Goal: Task Accomplishment & Management: Manage account settings

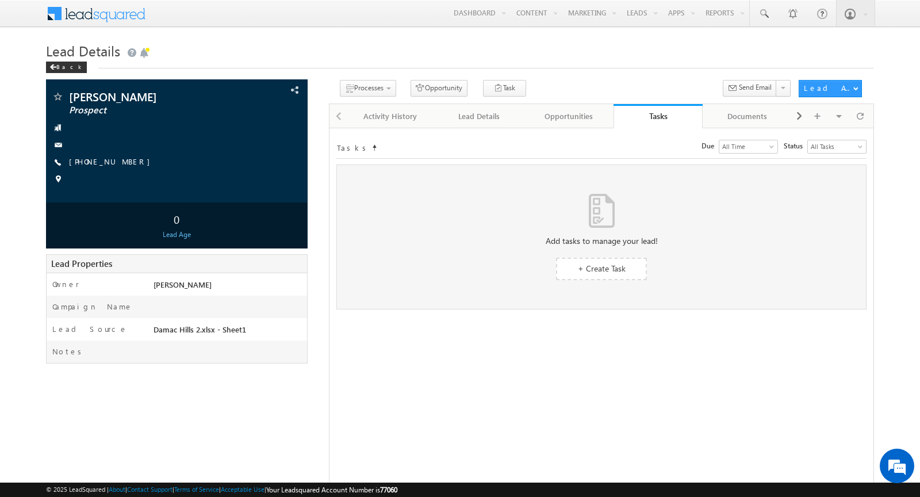
click at [87, 17] on span at bounding box center [103, 12] width 83 height 20
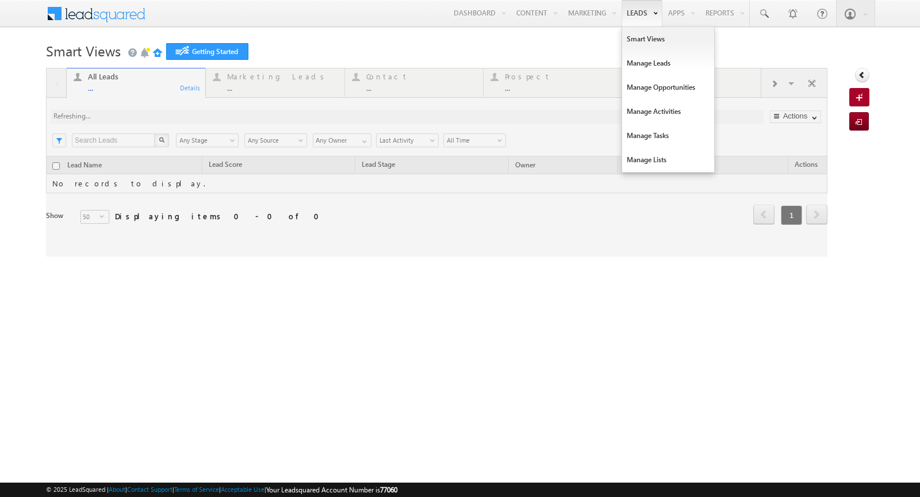
click at [645, 13] on link "Leads" at bounding box center [642, 13] width 41 height 26
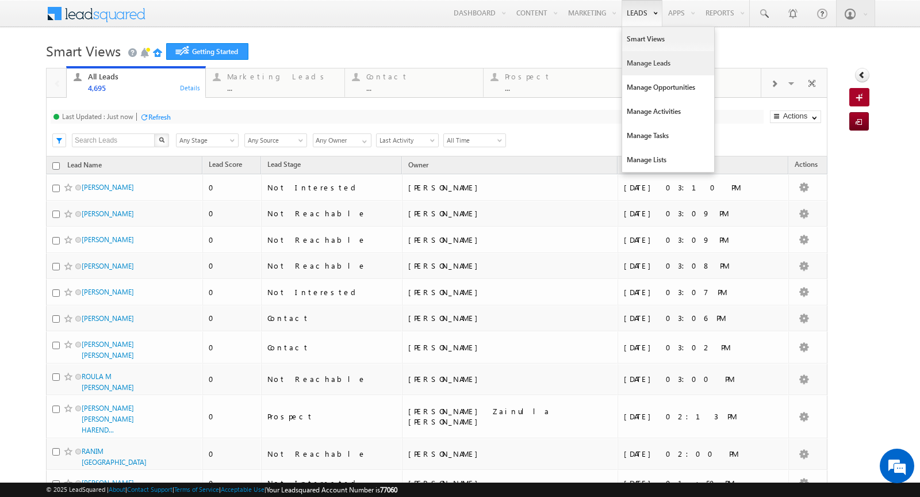
click at [667, 64] on link "Manage Leads" at bounding box center [668, 63] width 92 height 24
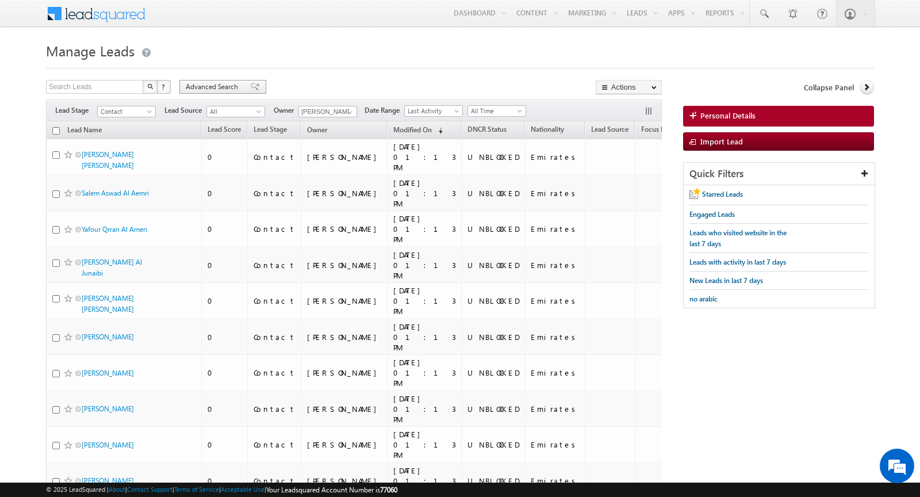
click at [205, 82] on span "Advanced Search" at bounding box center [214, 87] width 56 height 10
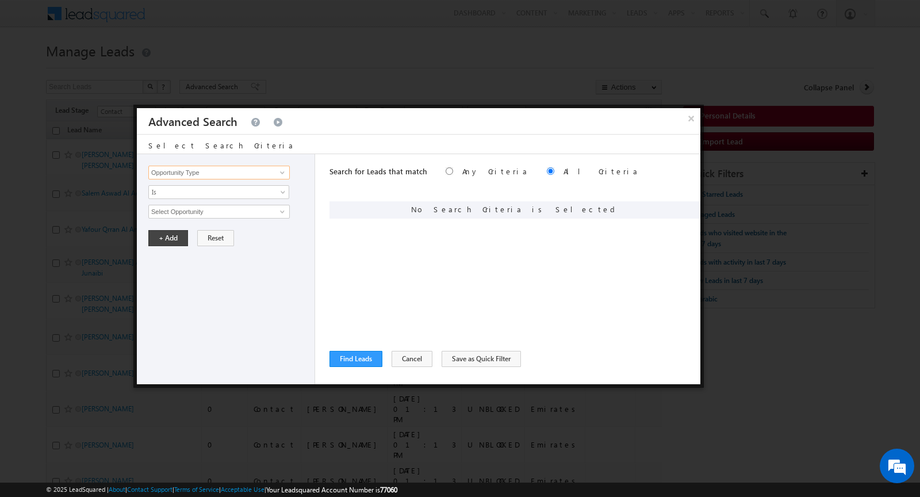
click at [249, 171] on input "Opportunity Type" at bounding box center [219, 173] width 142 height 14
click at [241, 192] on link "Focus Project" at bounding box center [219, 195] width 142 height 13
type input "Focus Project"
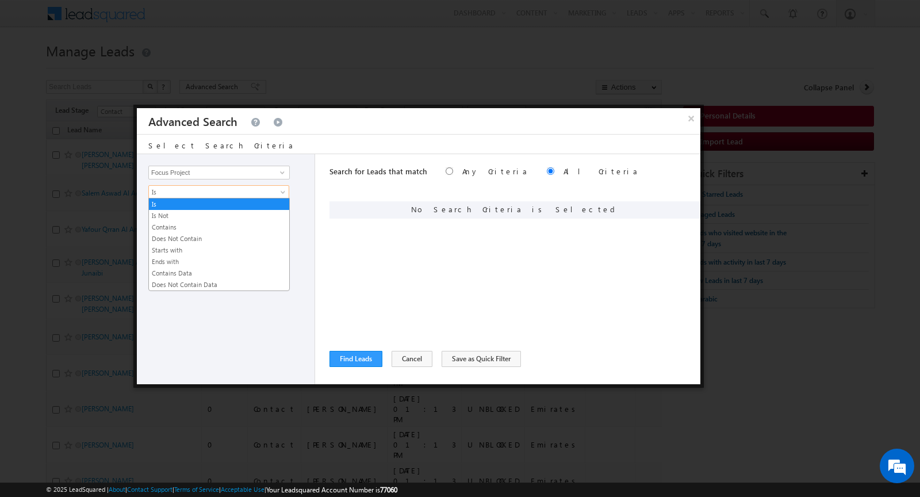
click at [216, 190] on span "Is" at bounding box center [211, 192] width 125 height 10
click at [201, 225] on link "Contains" at bounding box center [219, 227] width 140 height 10
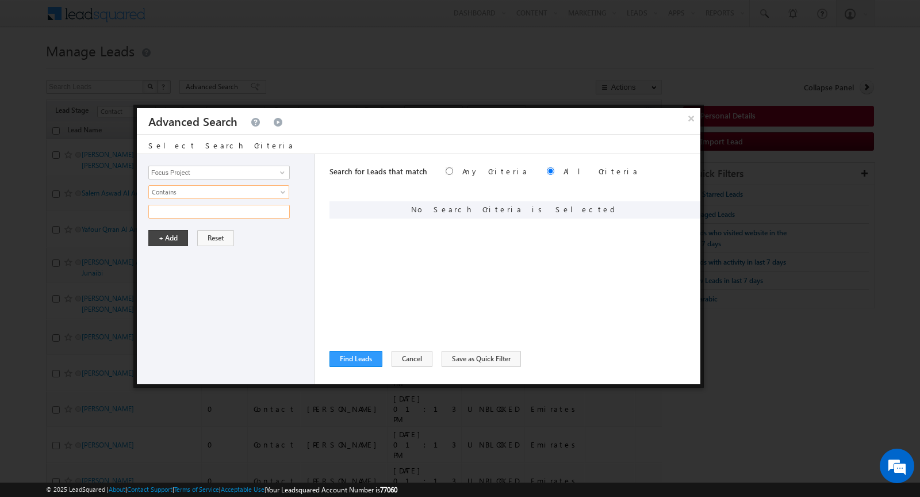
click at [183, 207] on input "text" at bounding box center [219, 212] width 142 height 14
type input "polo"
click at [167, 236] on button "+ Add" at bounding box center [168, 238] width 40 height 16
click at [350, 360] on button "Find Leads" at bounding box center [356, 359] width 53 height 16
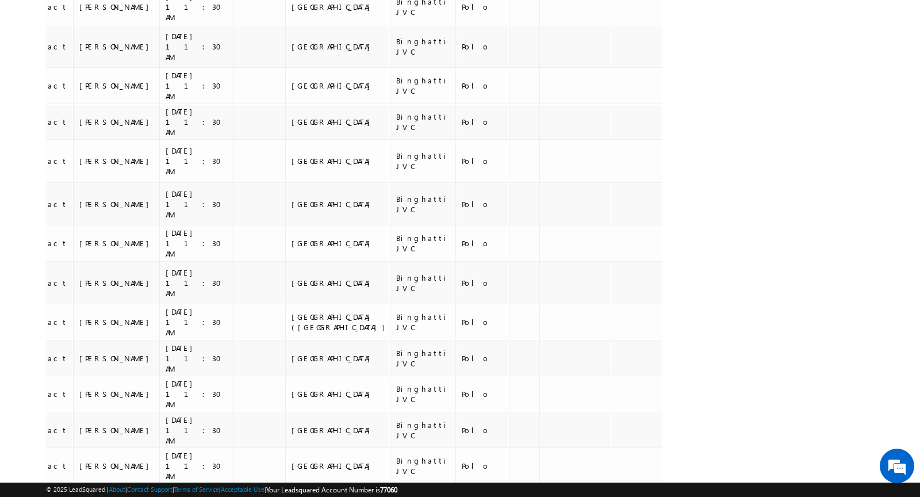
scroll to position [7017, 0]
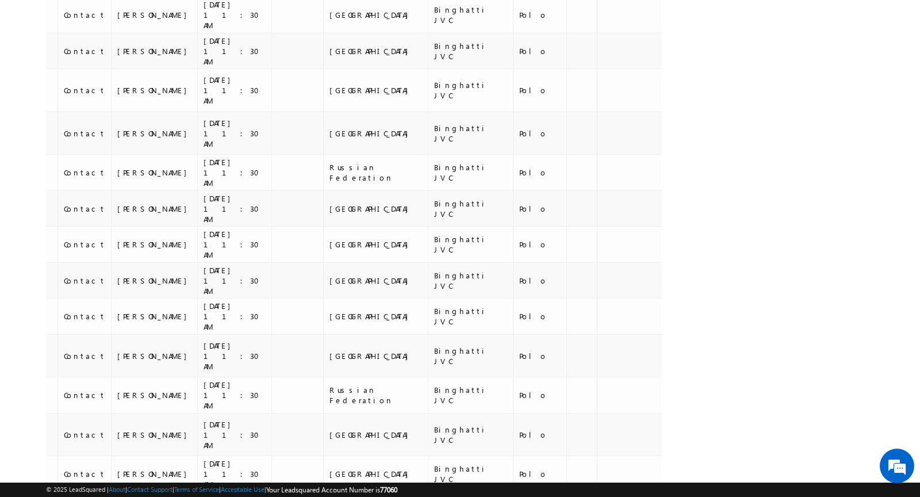
scroll to position [0, 262]
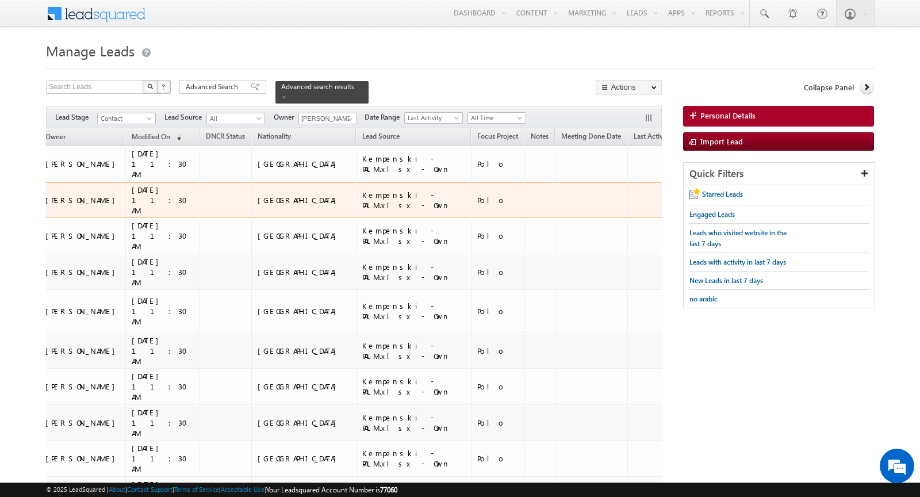
scroll to position [0, 0]
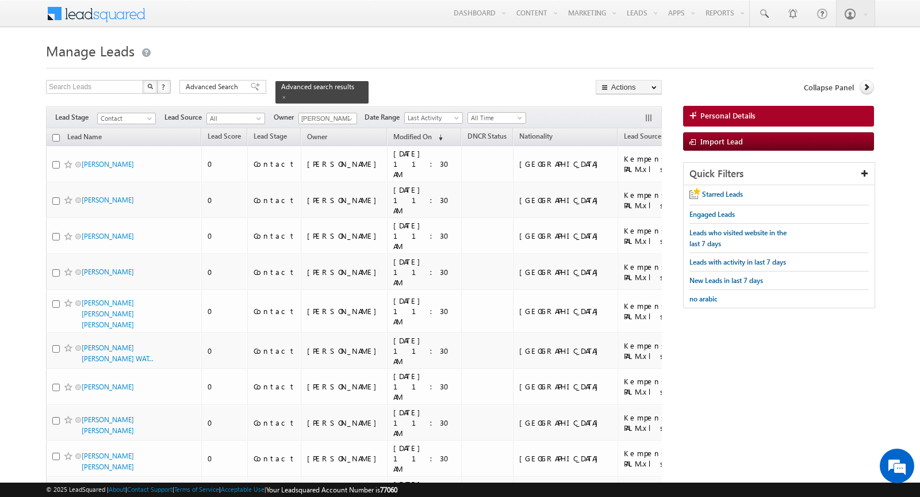
click at [53, 136] on input "checkbox" at bounding box center [55, 137] width 7 height 7
checkbox input "true"
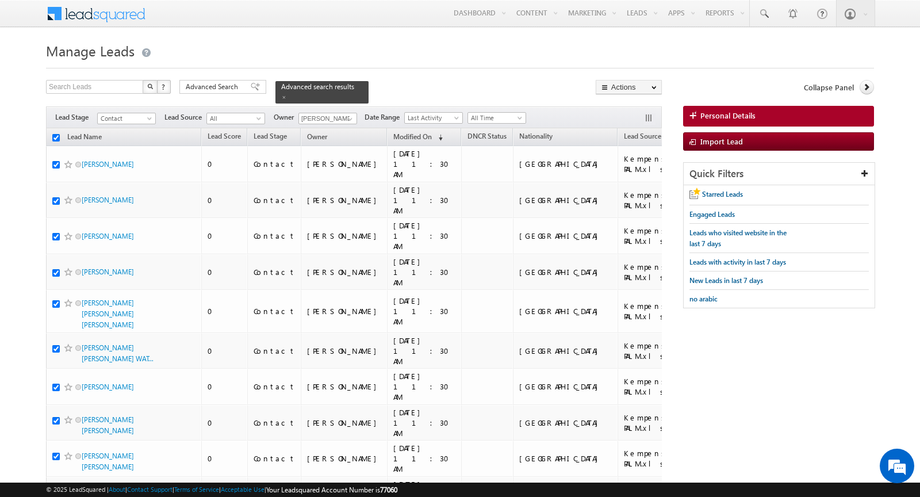
checkbox input "true"
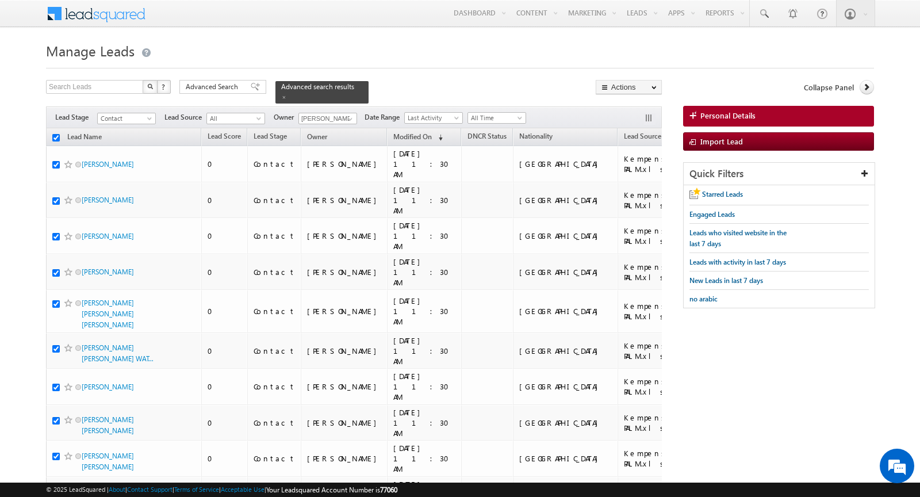
checkbox input "true"
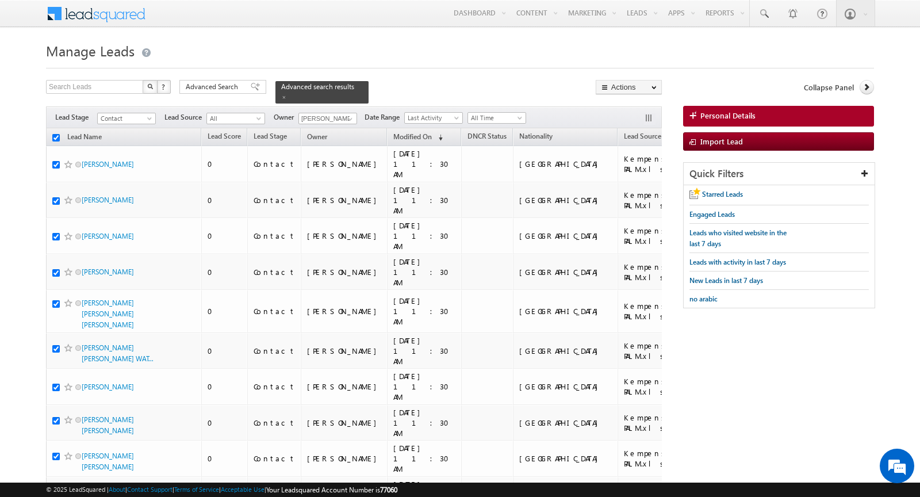
checkbox input "true"
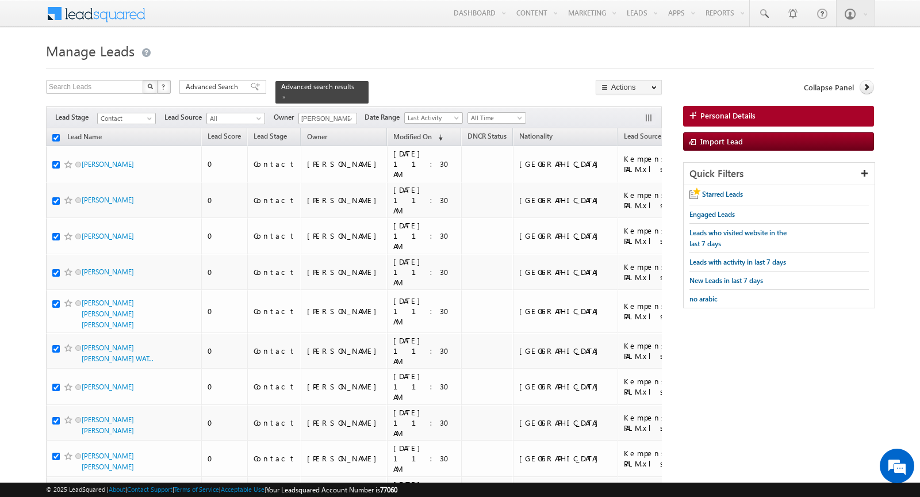
checkbox input "true"
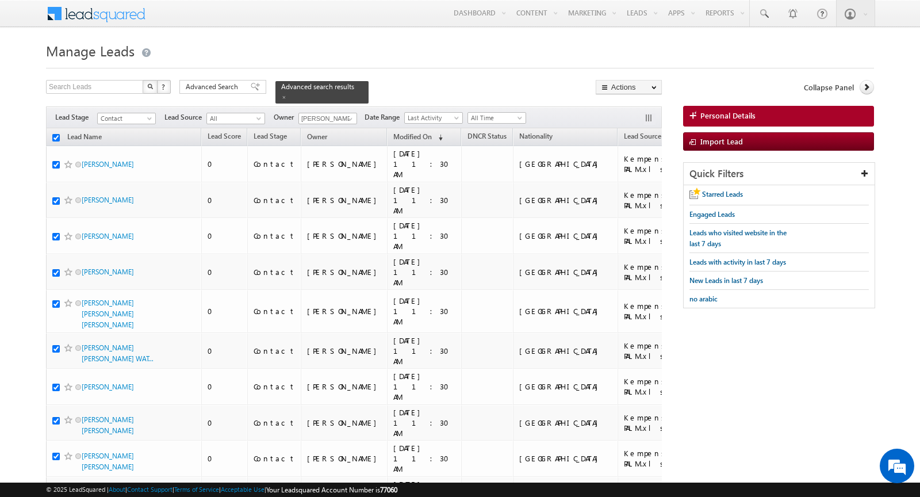
checkbox input "true"
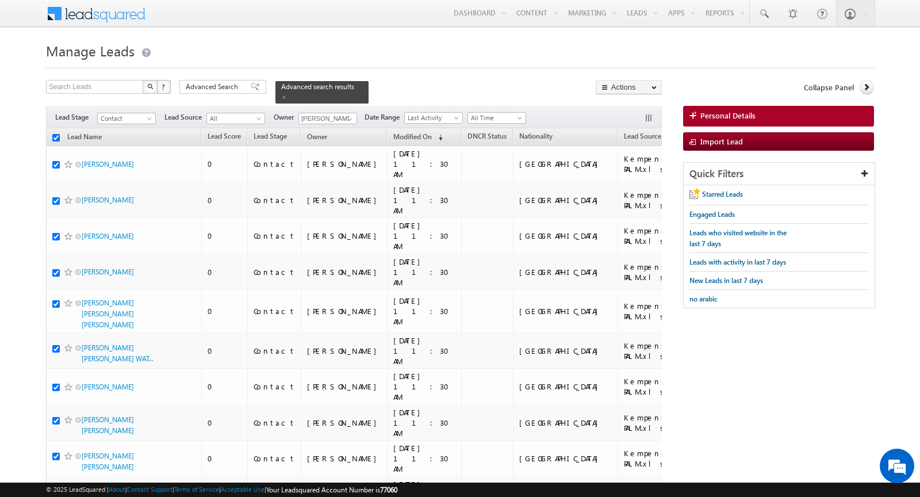
checkbox input "true"
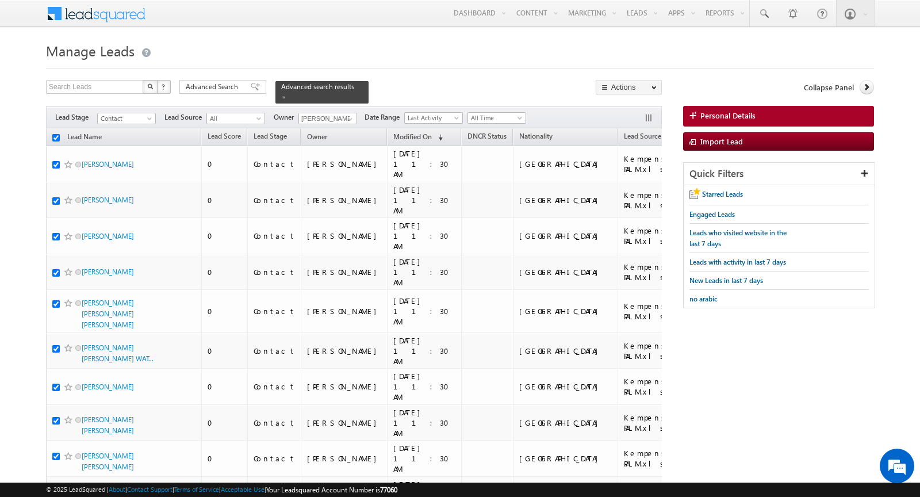
checkbox input "true"
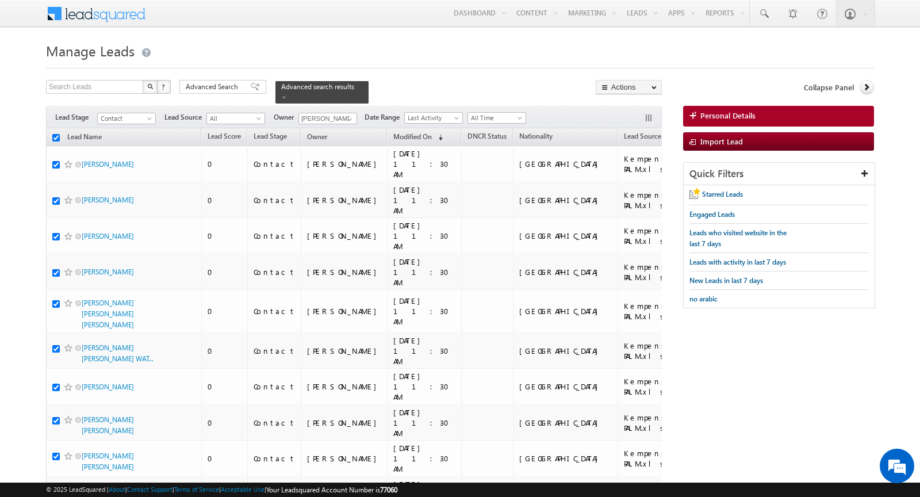
checkbox input "true"
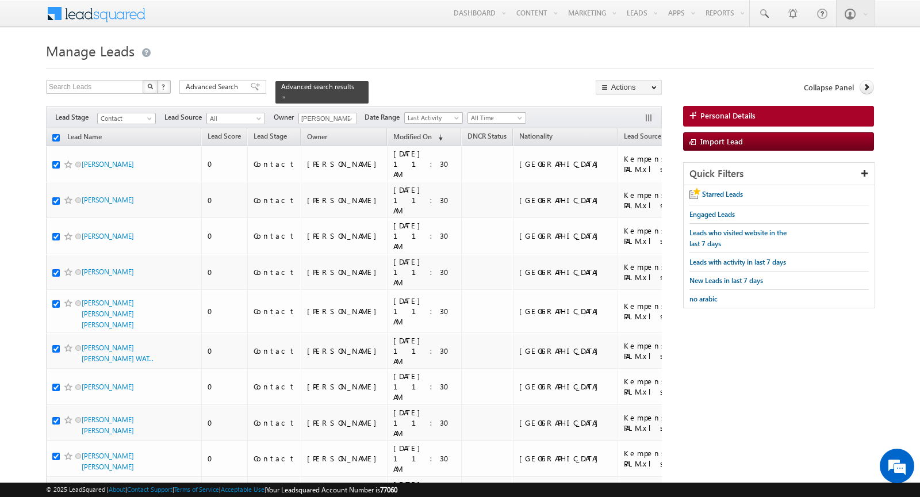
checkbox input "true"
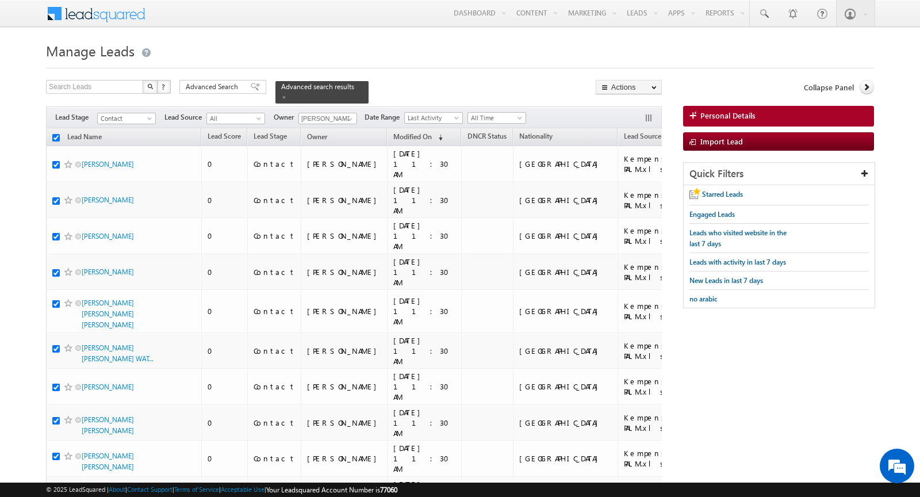
checkbox input "true"
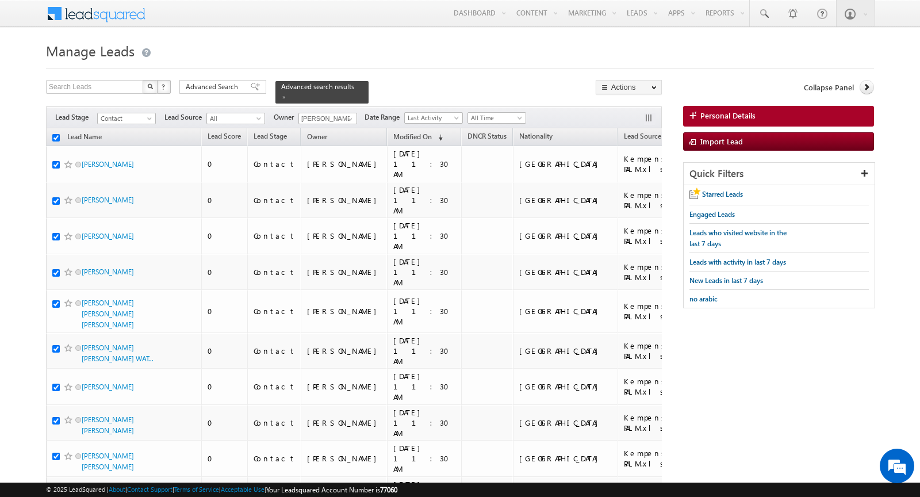
checkbox input "true"
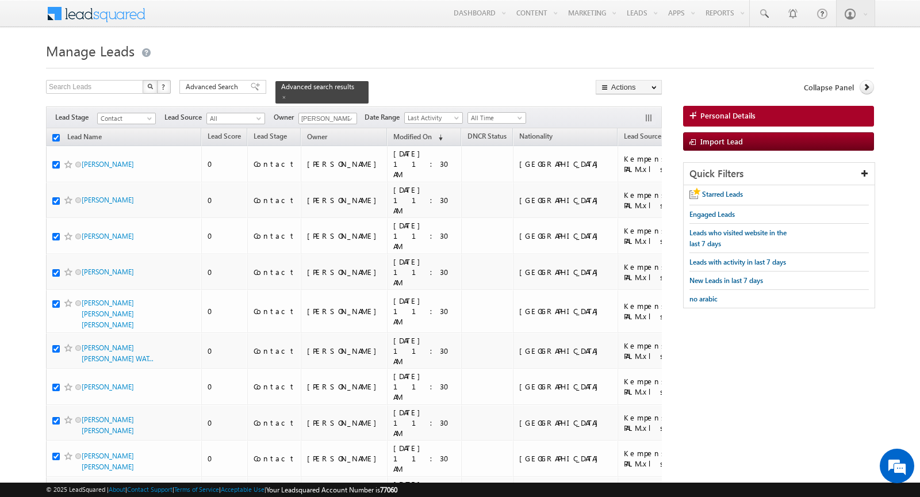
checkbox input "true"
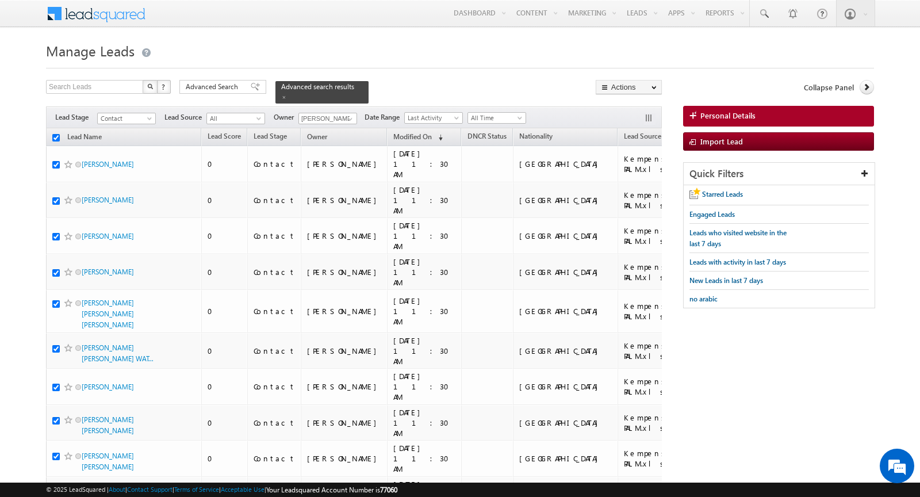
checkbox input "true"
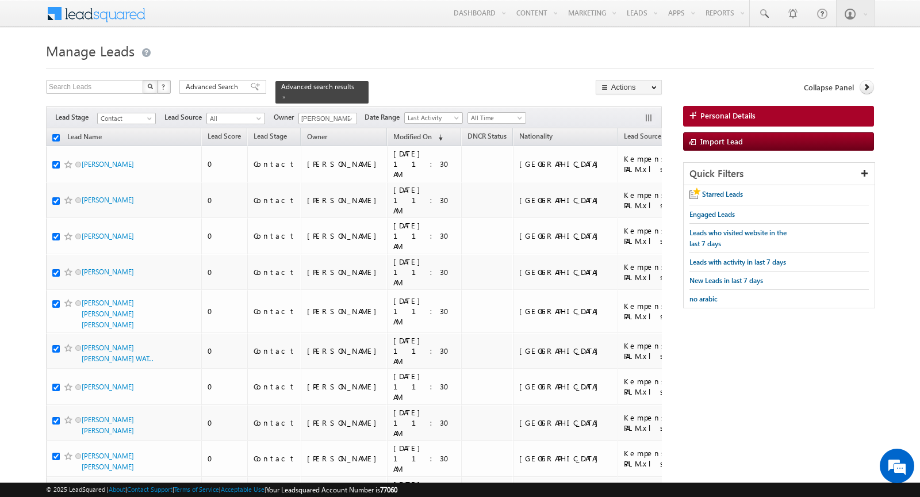
checkbox input "true"
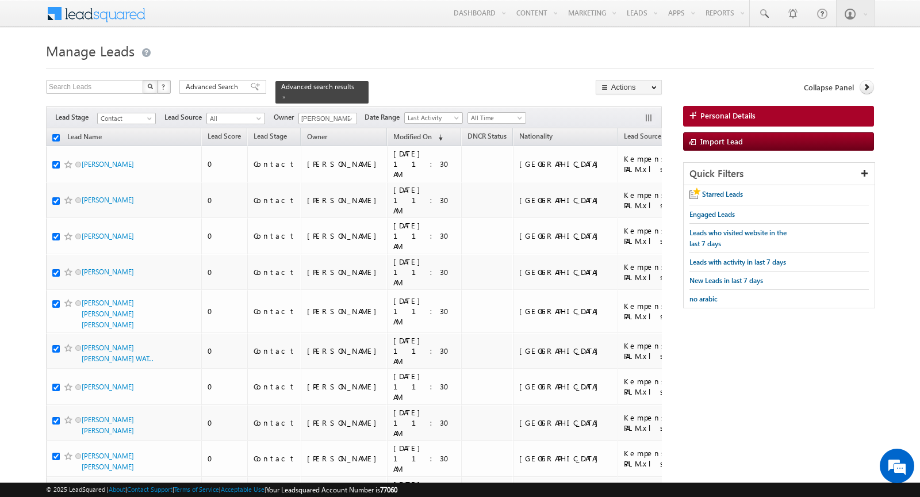
checkbox input "true"
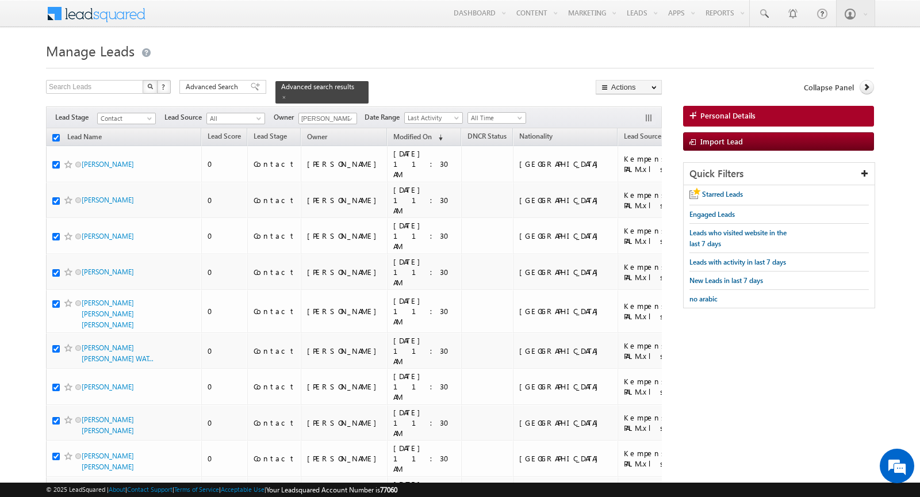
checkbox input "true"
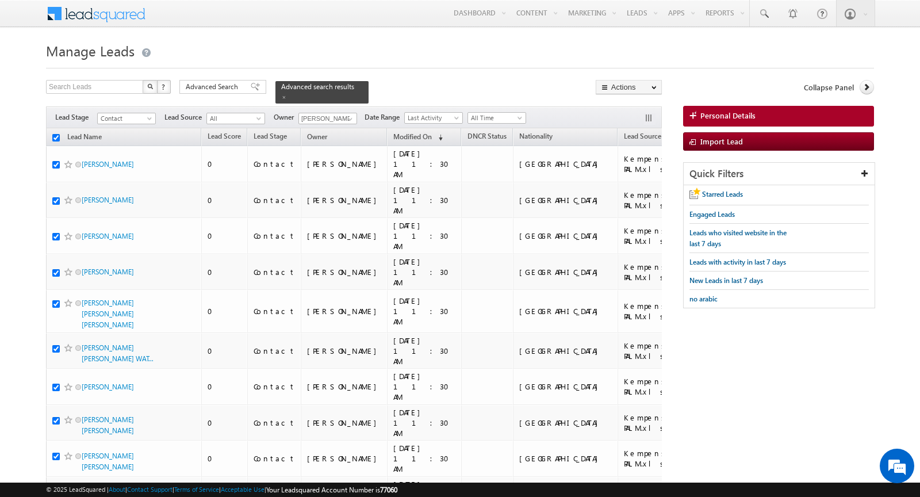
checkbox input "true"
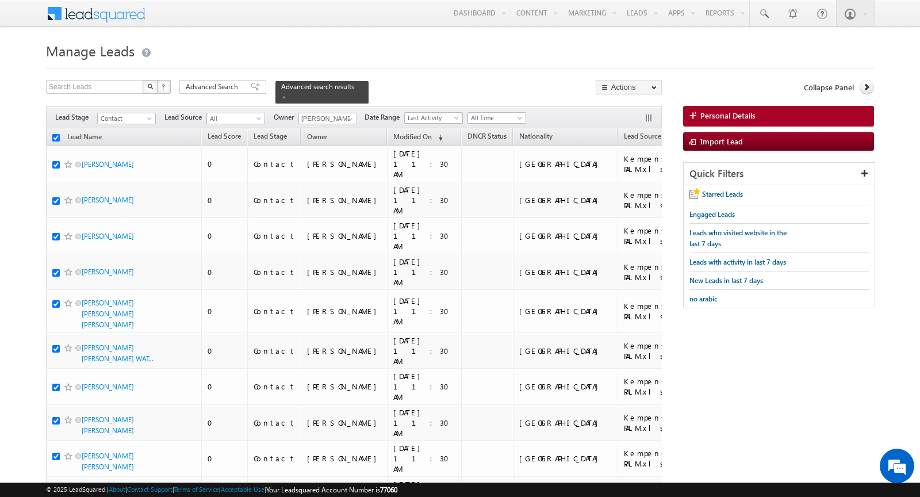
checkbox input "true"
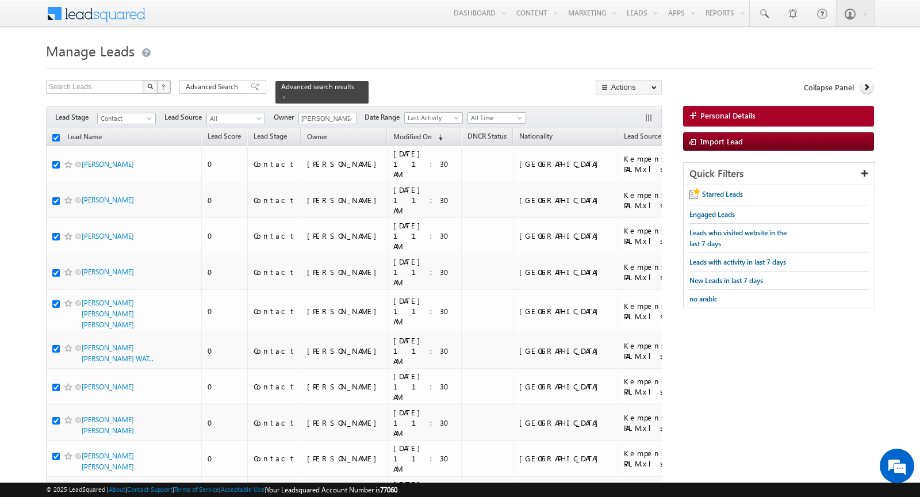
checkbox input "true"
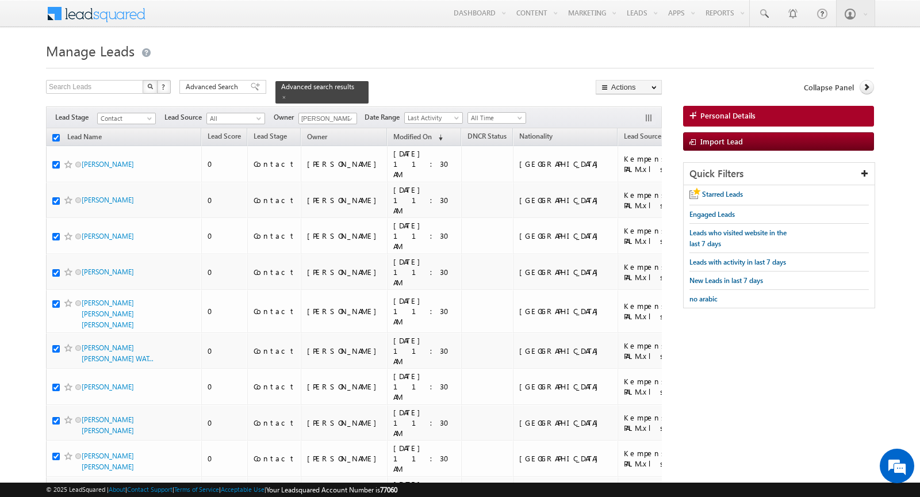
checkbox input "true"
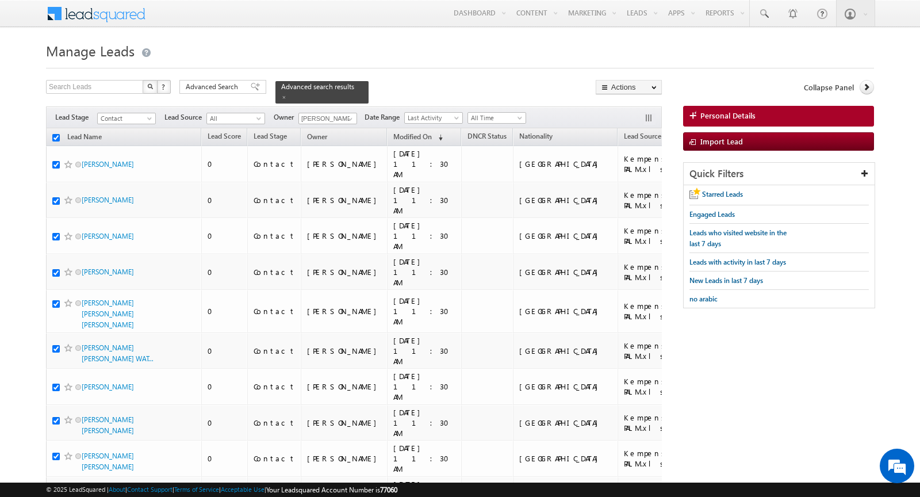
checkbox input "true"
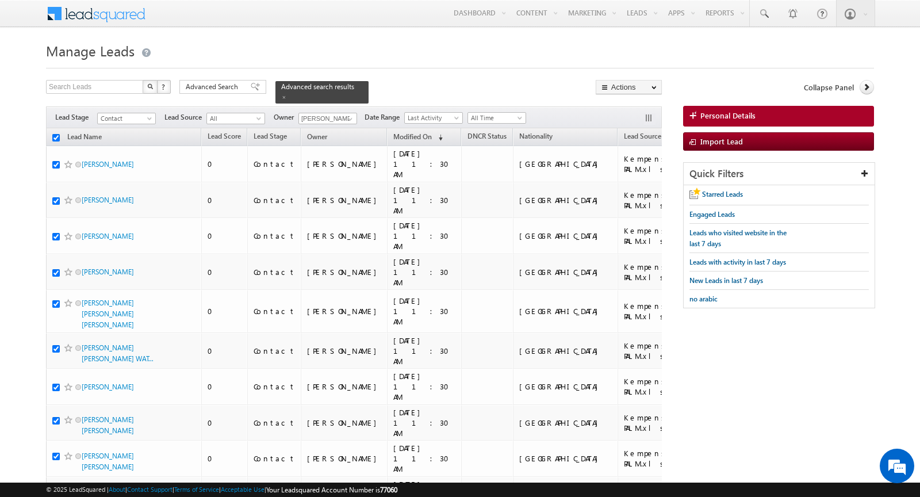
checkbox input "true"
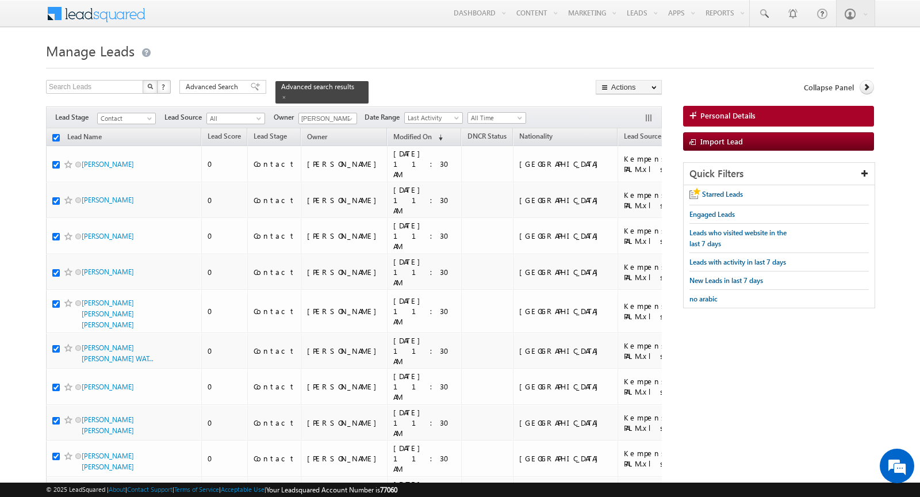
checkbox input "true"
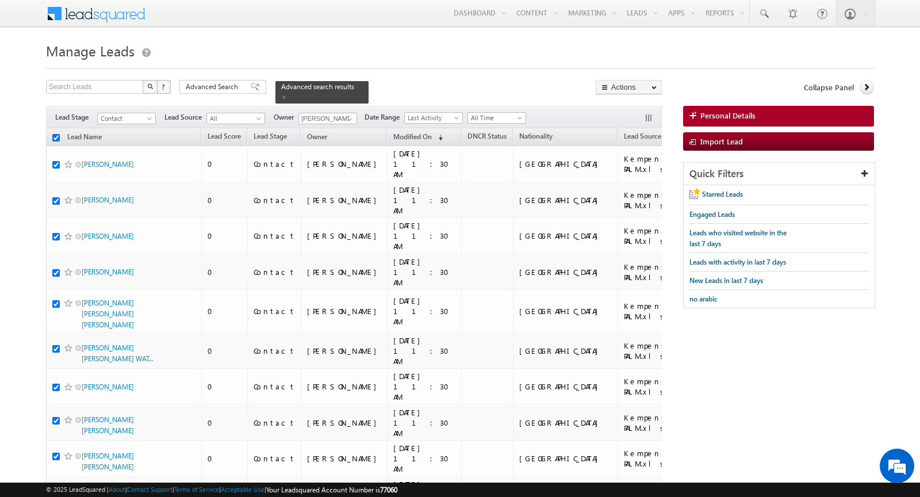
checkbox input "true"
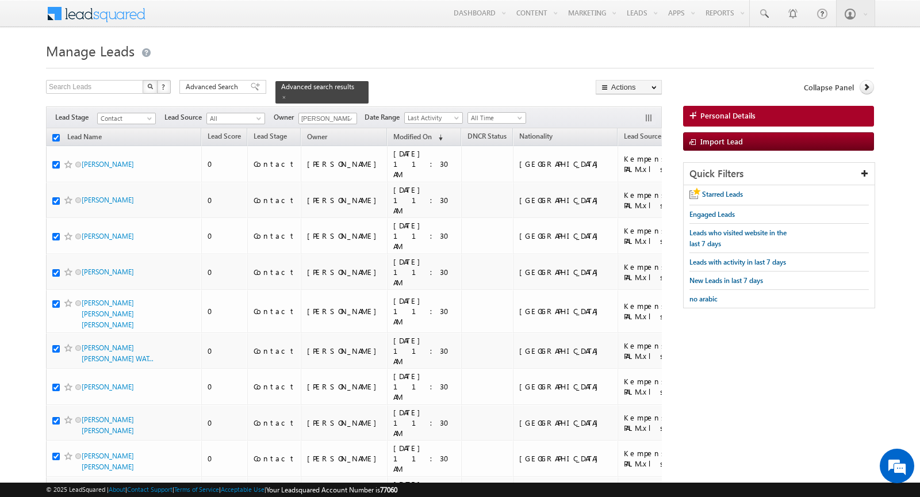
checkbox input "true"
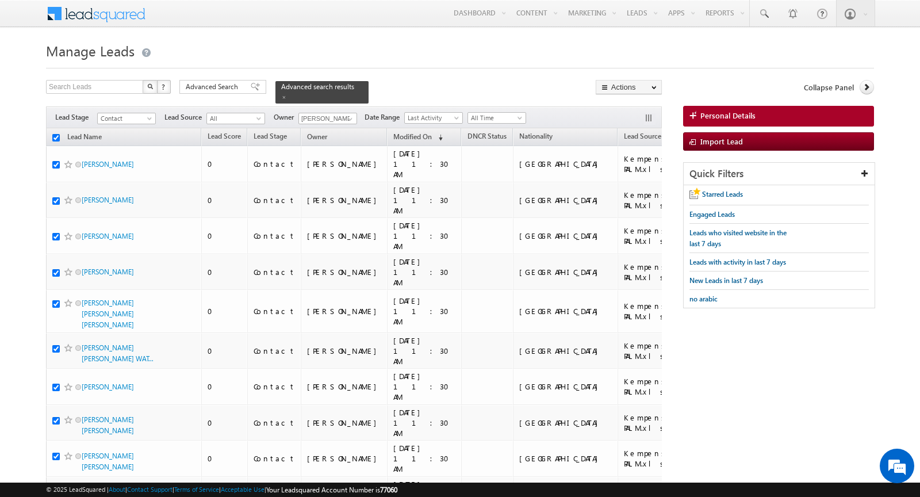
checkbox input "true"
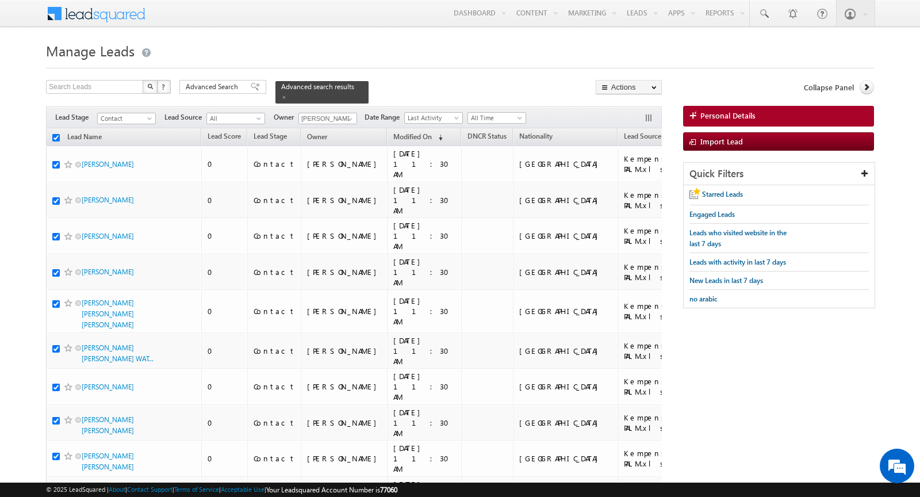
checkbox input "true"
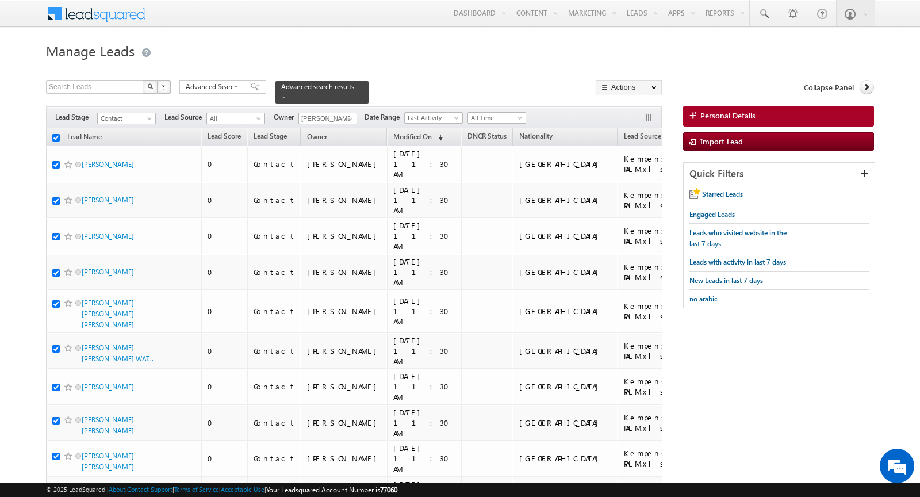
checkbox input "true"
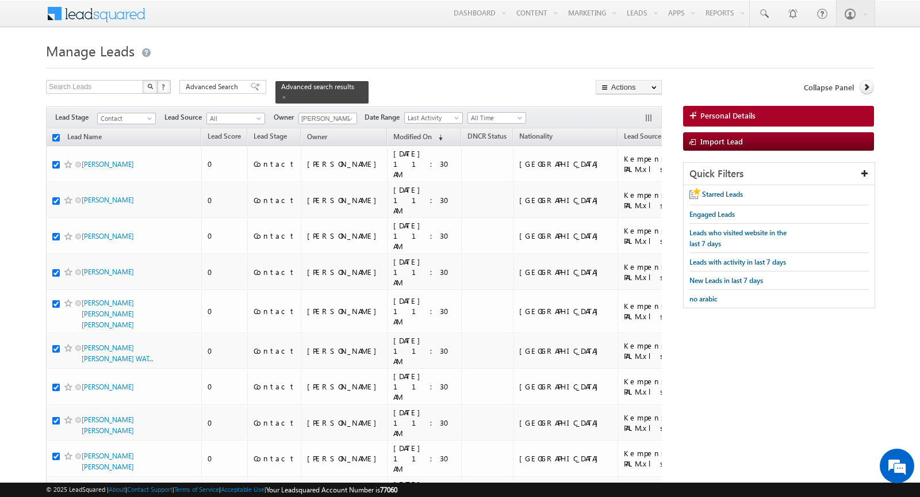
checkbox input "true"
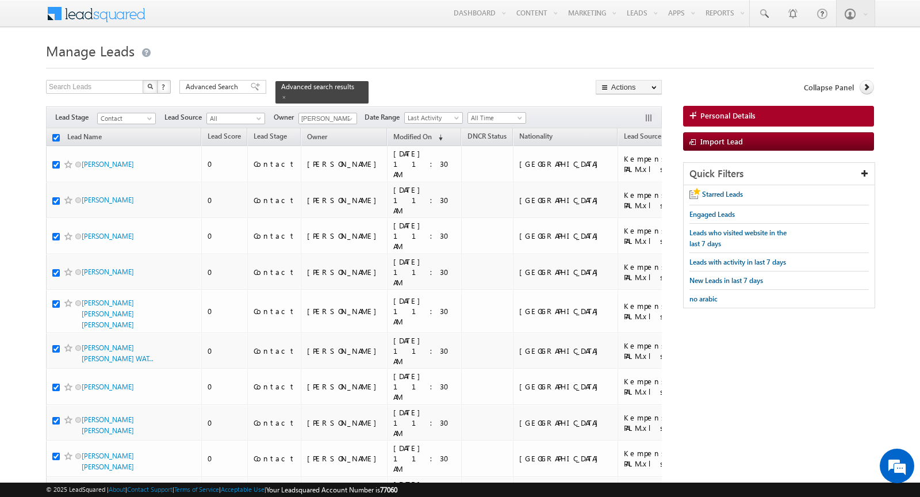
checkbox input "true"
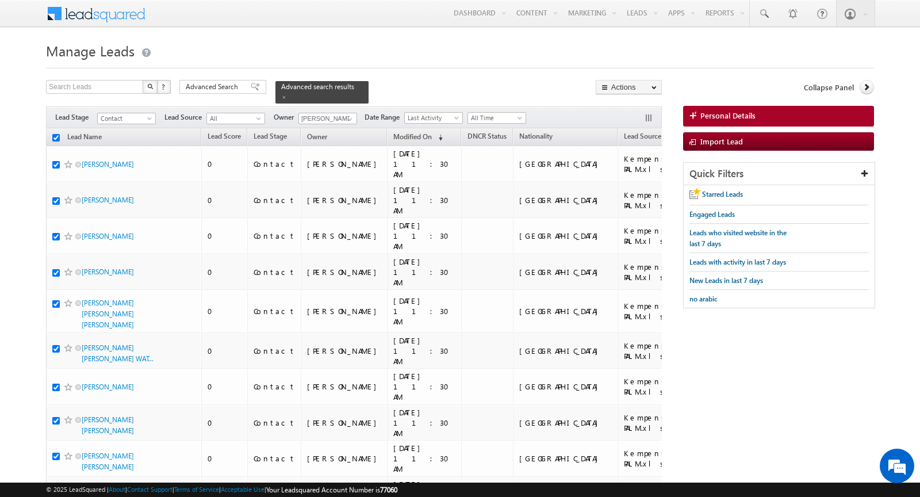
checkbox input "true"
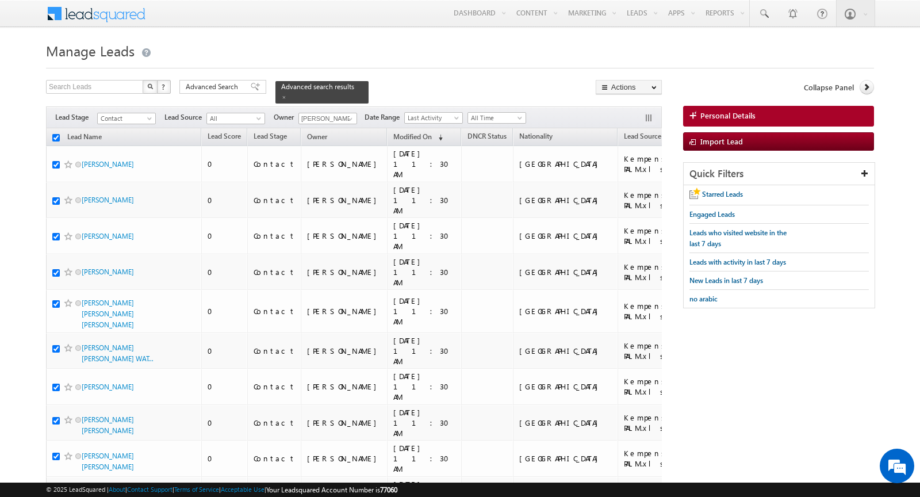
checkbox input "true"
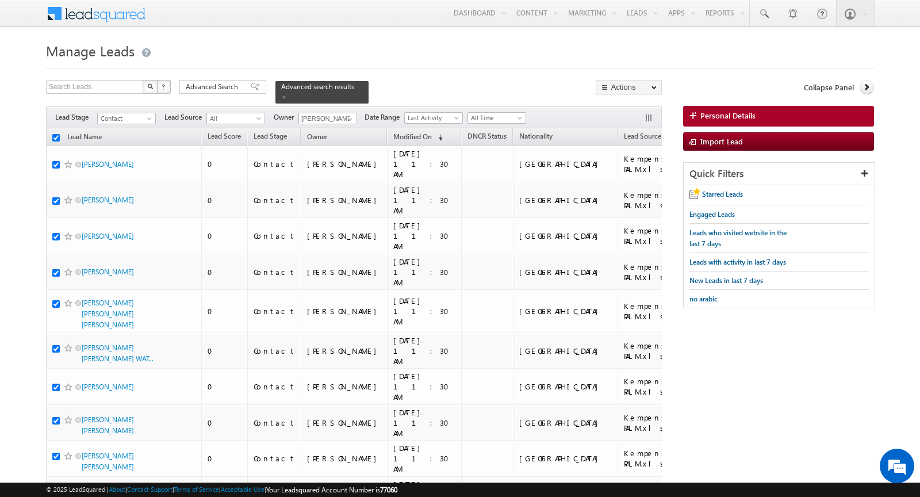
checkbox input "true"
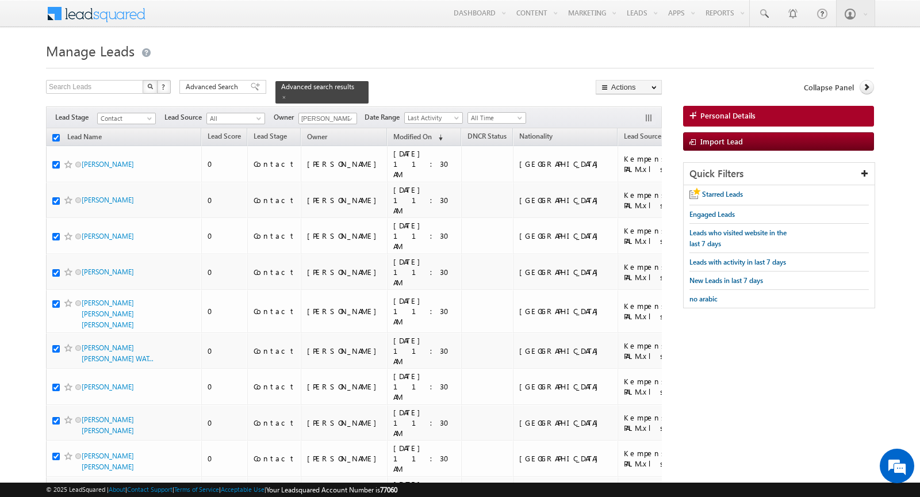
checkbox input "true"
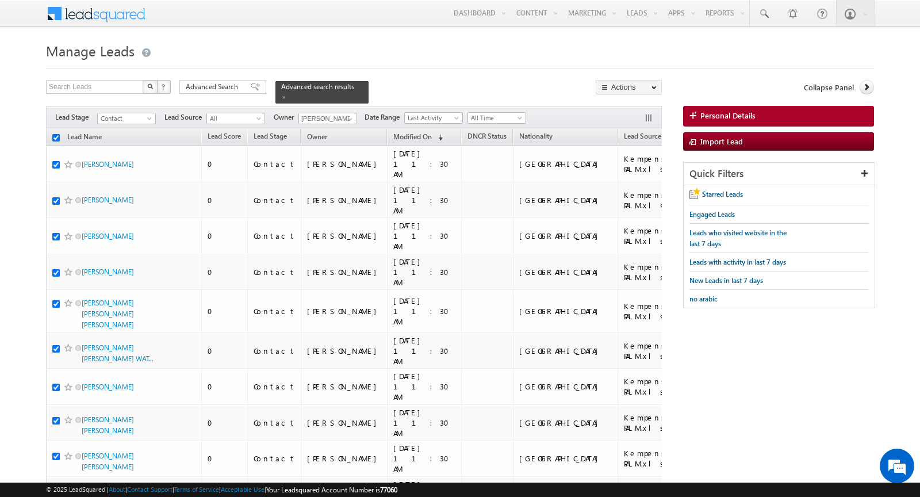
checkbox input "true"
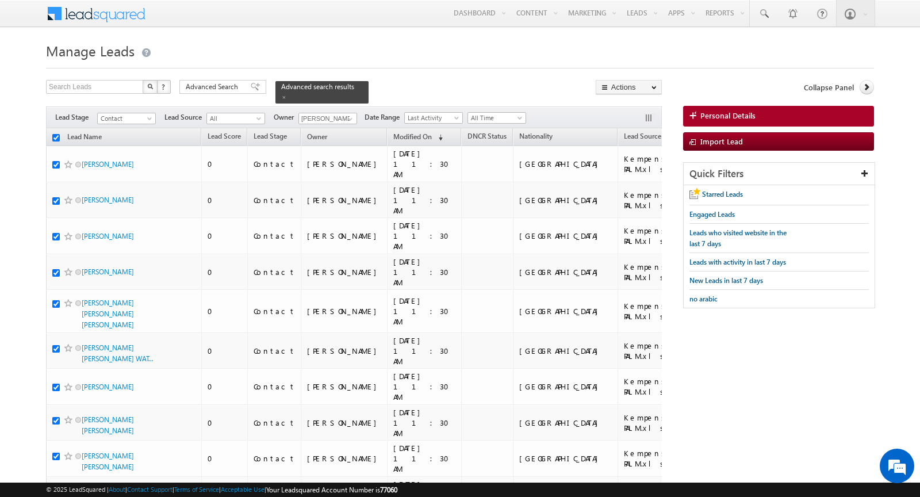
checkbox input "true"
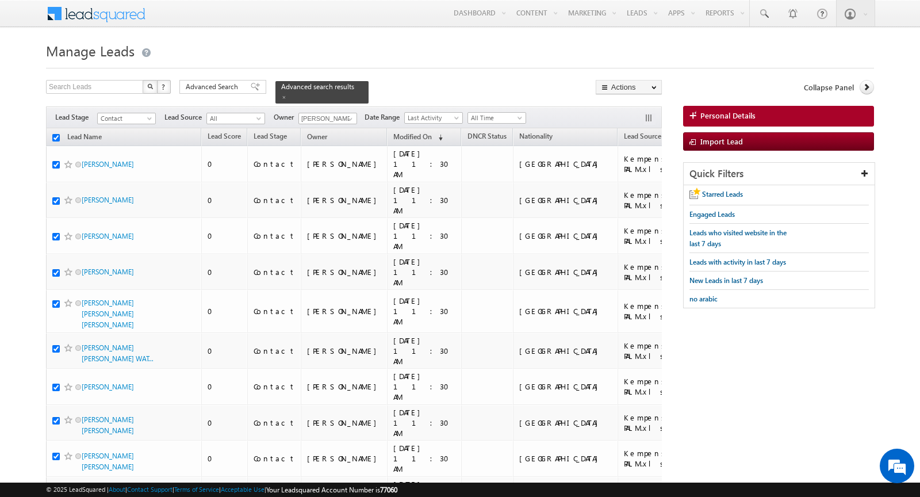
checkbox input "true"
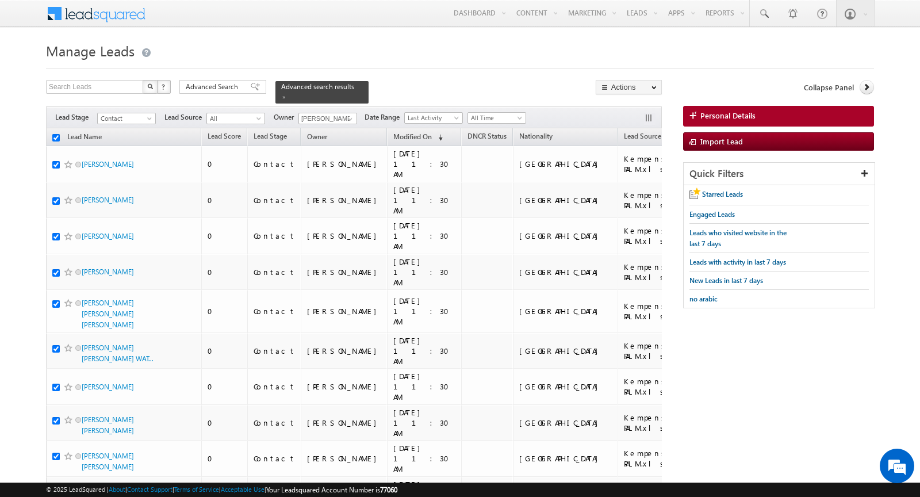
checkbox input "true"
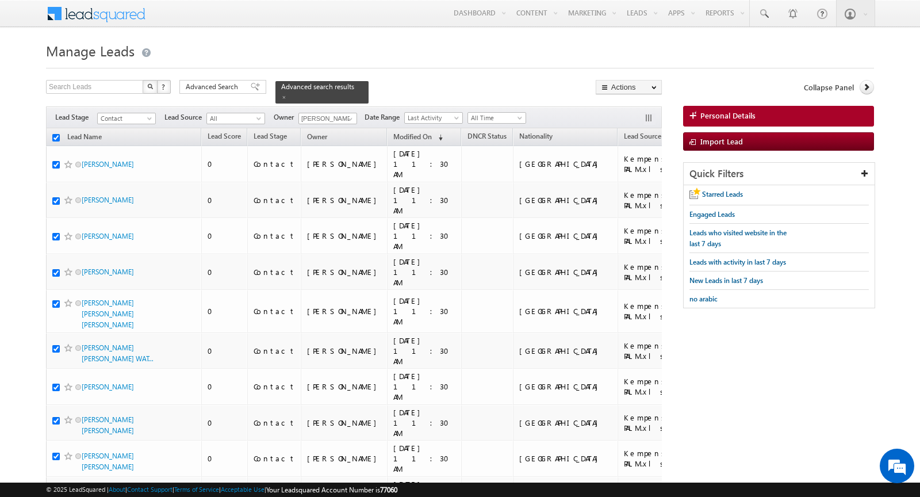
checkbox input "true"
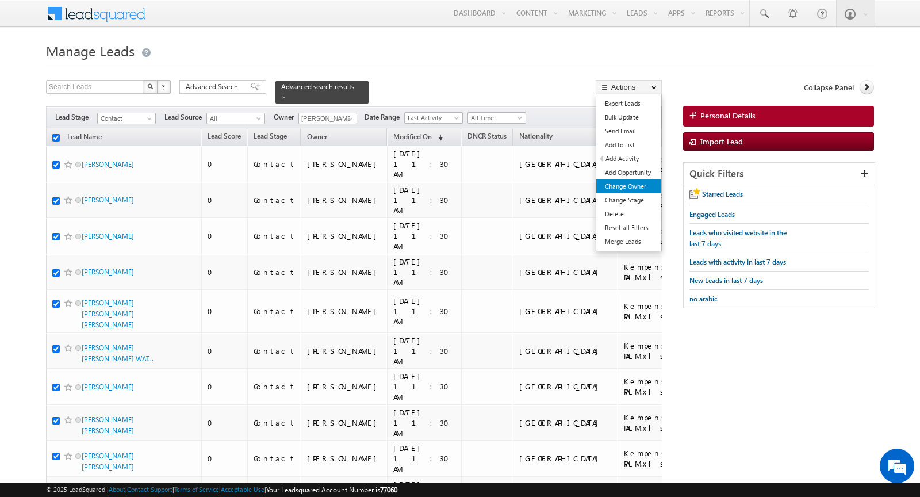
click at [644, 191] on link "Change Owner" at bounding box center [629, 186] width 65 height 14
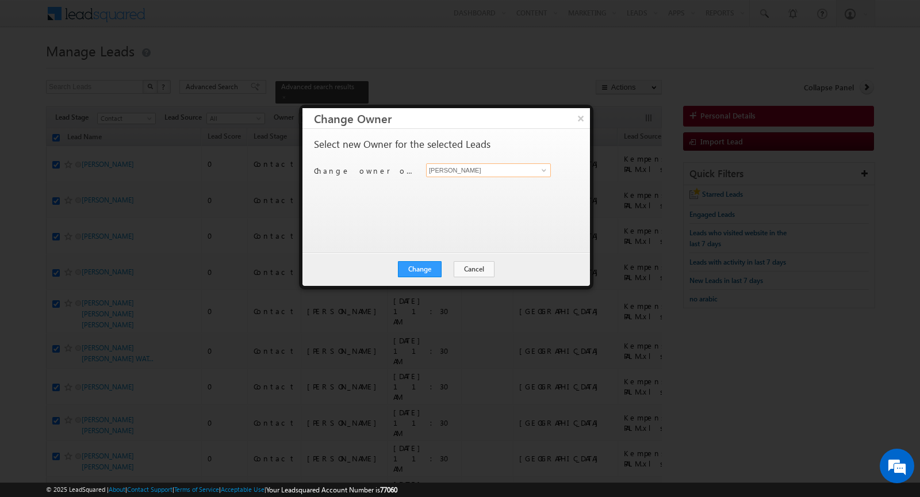
click at [479, 171] on input "[PERSON_NAME]" at bounding box center [488, 170] width 125 height 14
click at [465, 189] on span "[PERSON_NAME][EMAIL_ADDRESS][DOMAIN_NAME]" at bounding box center [483, 192] width 104 height 9
click at [425, 266] on button "Change" at bounding box center [420, 269] width 44 height 16
click at [441, 267] on button "Close" at bounding box center [448, 269] width 37 height 16
